Goal: Transaction & Acquisition: Obtain resource

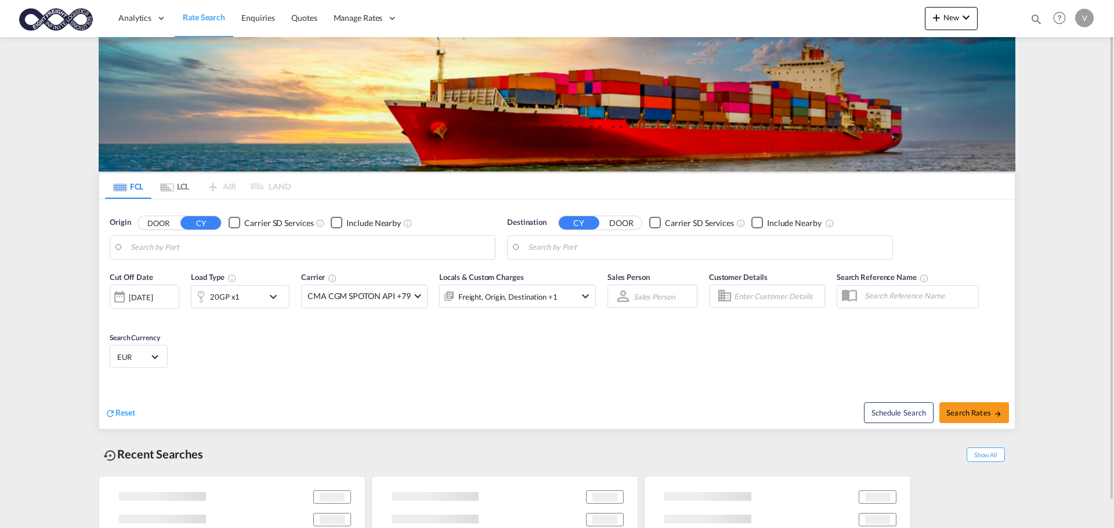
type input "[GEOGRAPHIC_DATA], [GEOGRAPHIC_DATA]"
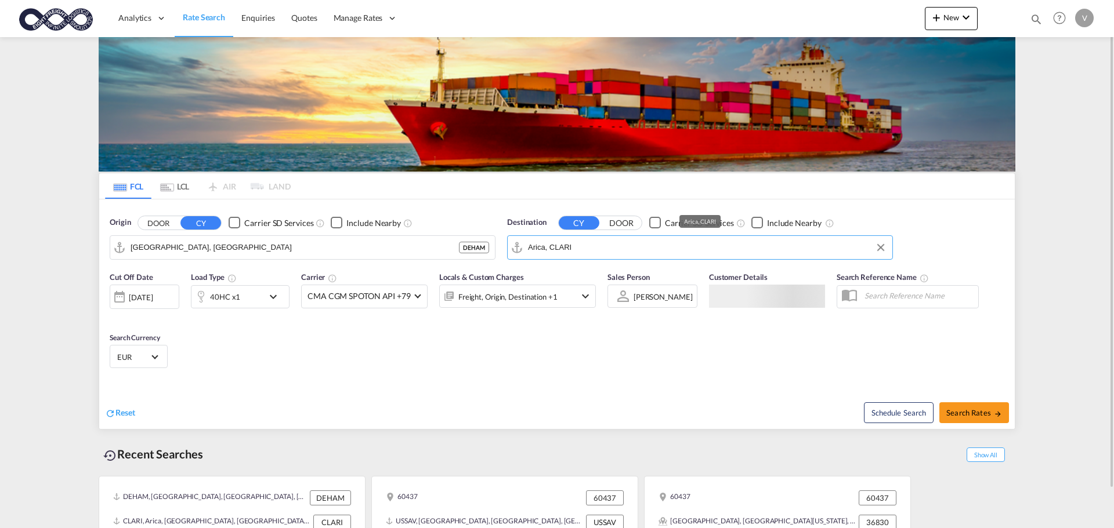
drag, startPoint x: 580, startPoint y: 251, endPoint x: 521, endPoint y: 252, distance: 59.2
click at [521, 252] on md-input-container "Arica, CLARI" at bounding box center [700, 247] width 385 height 23
drag, startPoint x: 564, startPoint y: 249, endPoint x: 531, endPoint y: 246, distance: 33.2
click at [531, 246] on input "Arica, CLARI" at bounding box center [707, 247] width 358 height 17
type input "A"
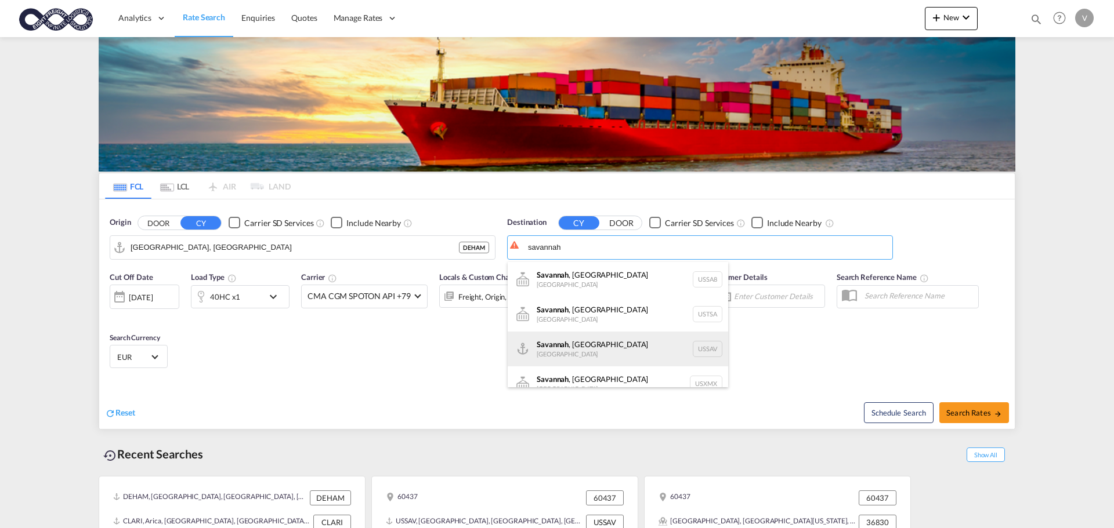
click at [562, 345] on div "[GEOGRAPHIC_DATA] , [GEOGRAPHIC_DATA] [GEOGRAPHIC_DATA] USSAV" at bounding box center [618, 349] width 220 height 35
type input "[GEOGRAPHIC_DATA], [GEOGRAPHIC_DATA], USSAV"
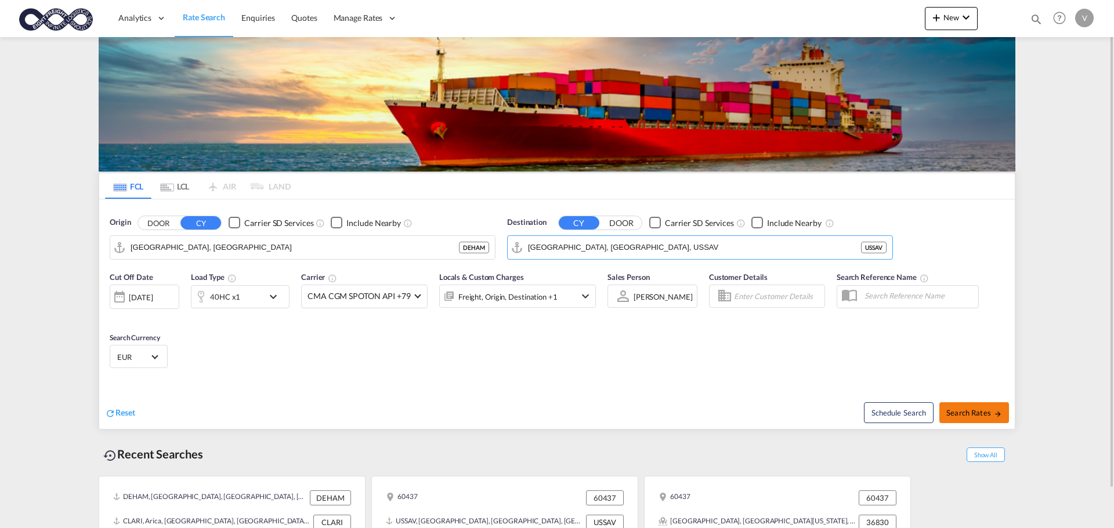
click at [963, 411] on span "Search Rates" at bounding box center [974, 412] width 56 height 9
type input "DEHAM to USSAV / [DATE]"
